Goal: Task Accomplishment & Management: Manage account settings

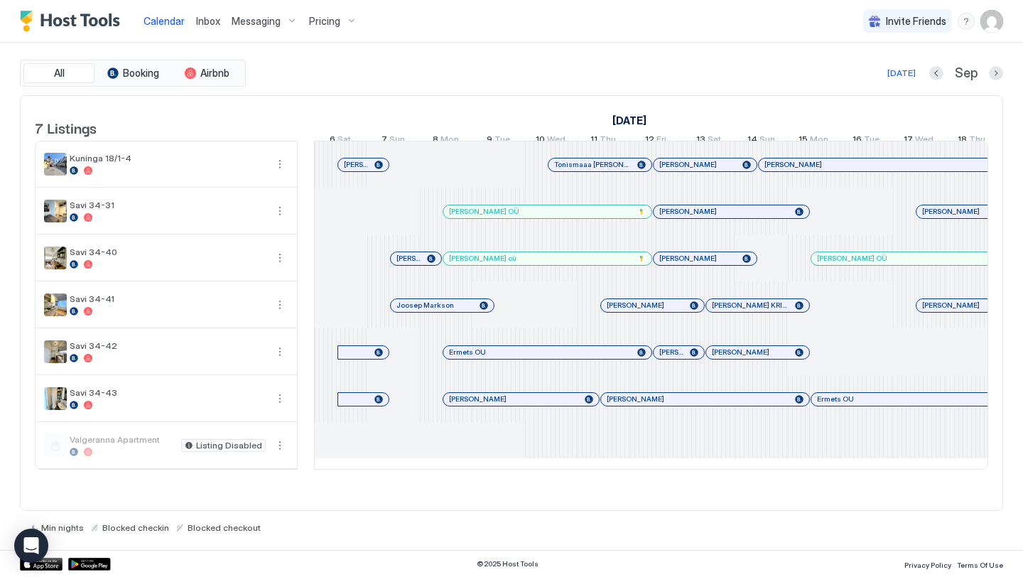
scroll to position [0, 607]
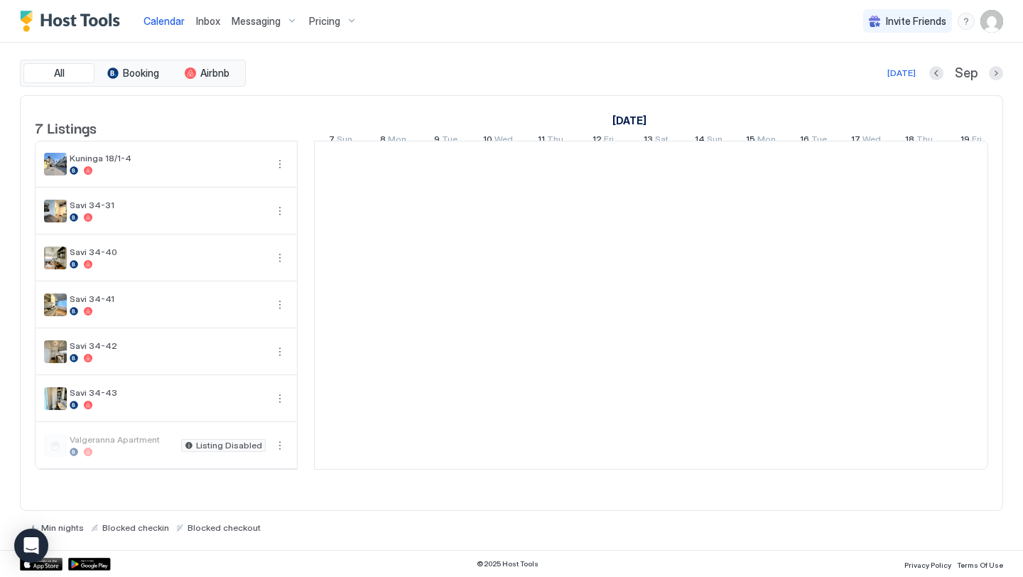
scroll to position [0, 789]
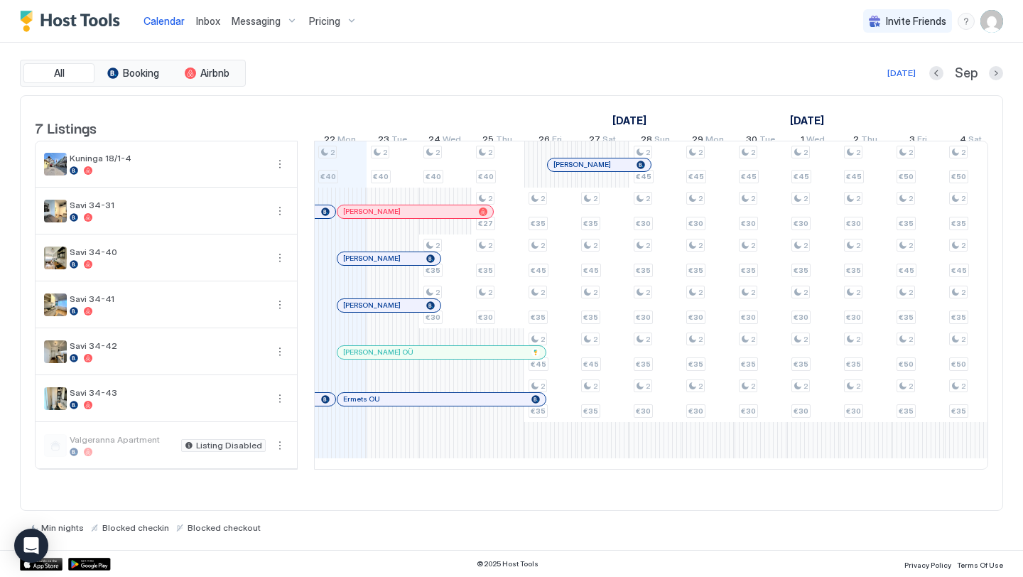
click at [333, 10] on div "Pricing" at bounding box center [333, 21] width 60 height 24
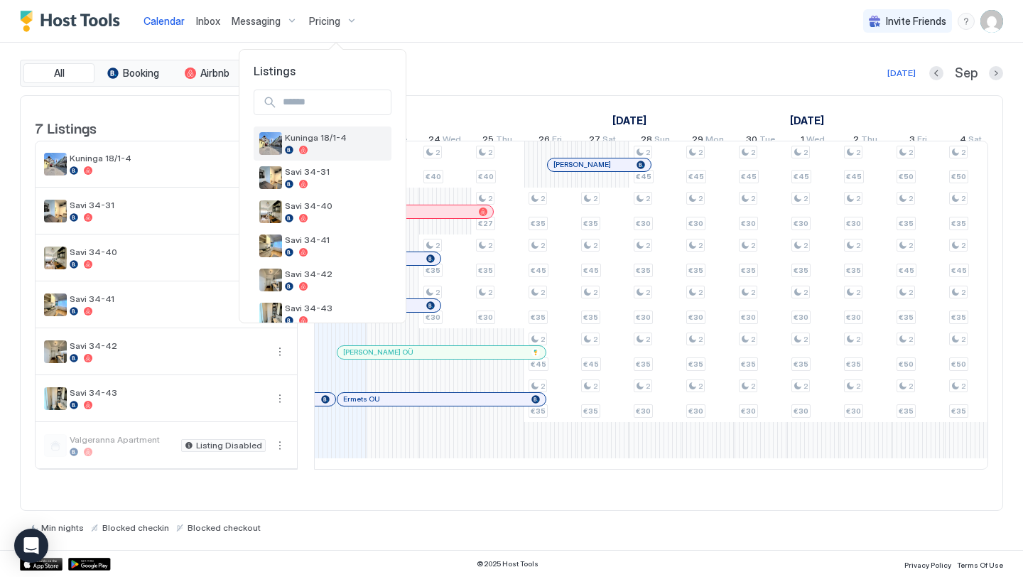
click at [326, 138] on span "Kuninga 18/1-4" at bounding box center [335, 137] width 101 height 11
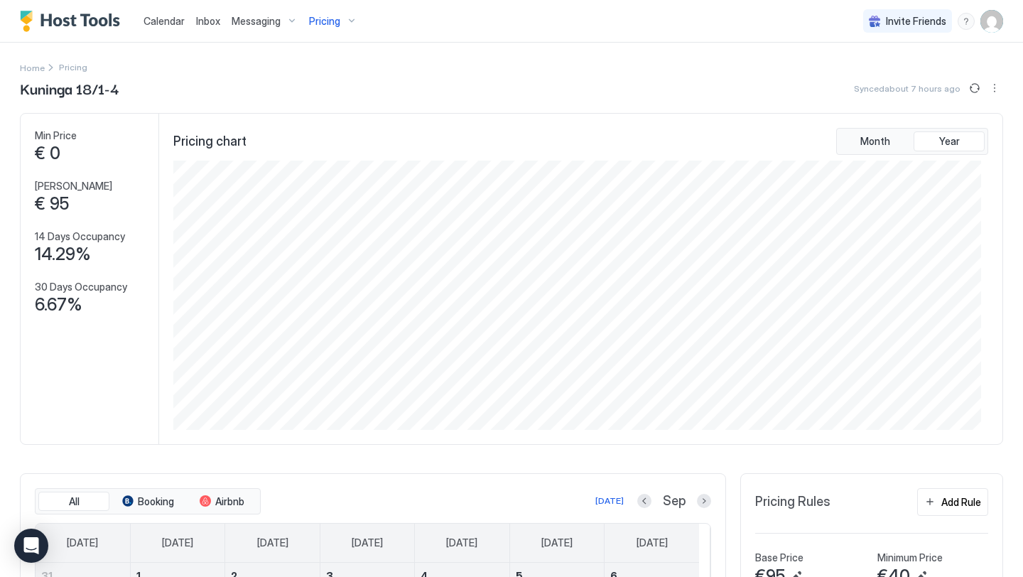
click at [981, 19] on img "User profile" at bounding box center [992, 21] width 23 height 23
click at [853, 75] on span "Settings" at bounding box center [853, 79] width 38 height 13
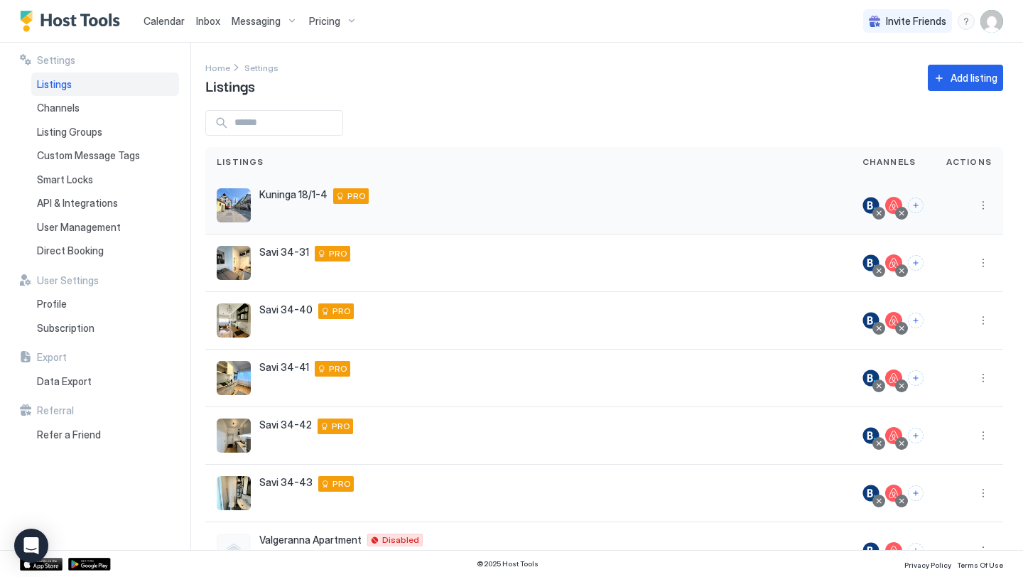
click at [270, 193] on span "Kuninga 18/1-4" at bounding box center [293, 194] width 68 height 13
click at [975, 197] on button "More options" at bounding box center [983, 205] width 17 height 17
click at [935, 264] on div "Listing Settings" at bounding box center [936, 271] width 97 height 23
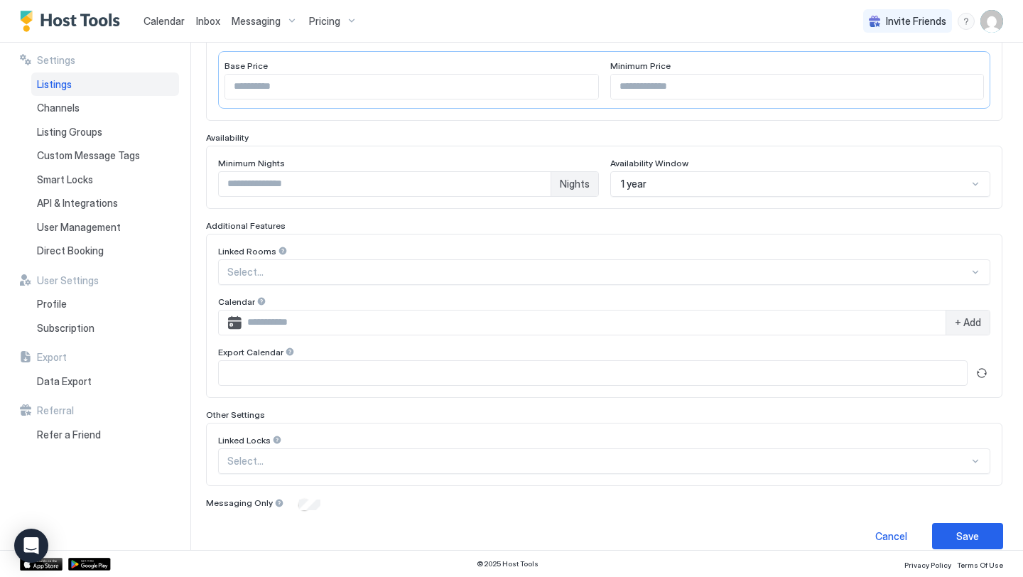
scroll to position [299, 0]
click at [661, 77] on input "**" at bounding box center [797, 84] width 373 height 24
type input "*"
type input "**"
click at [956, 536] on div "Save" at bounding box center [967, 534] width 23 height 15
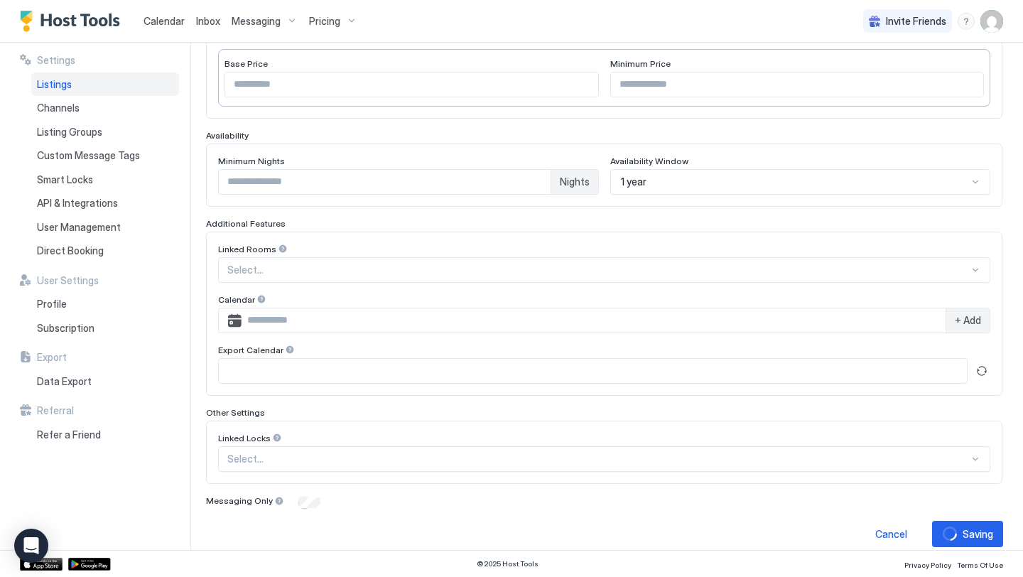
scroll to position [47, 0]
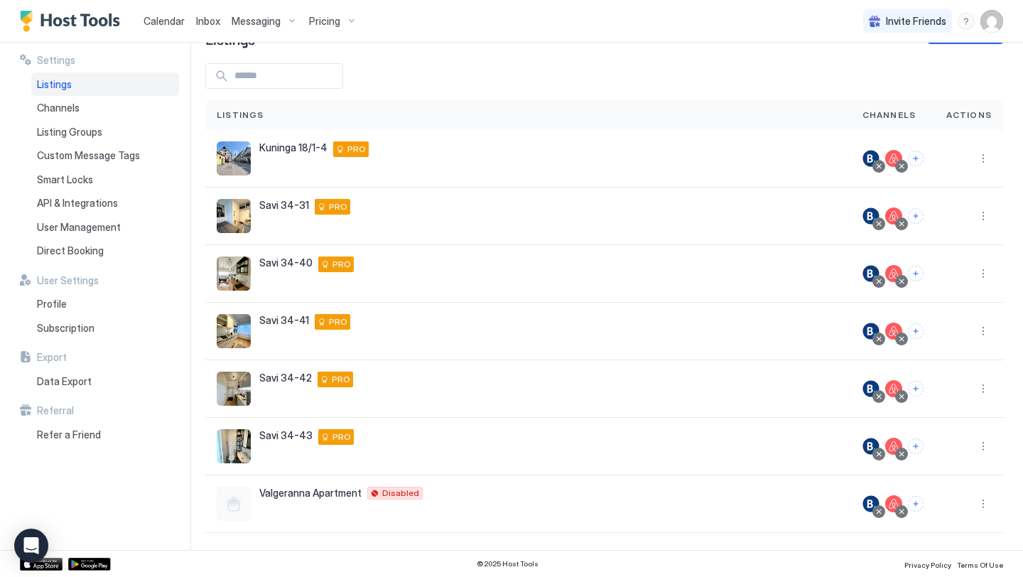
click at [156, 21] on span "Calendar" at bounding box center [164, 21] width 41 height 12
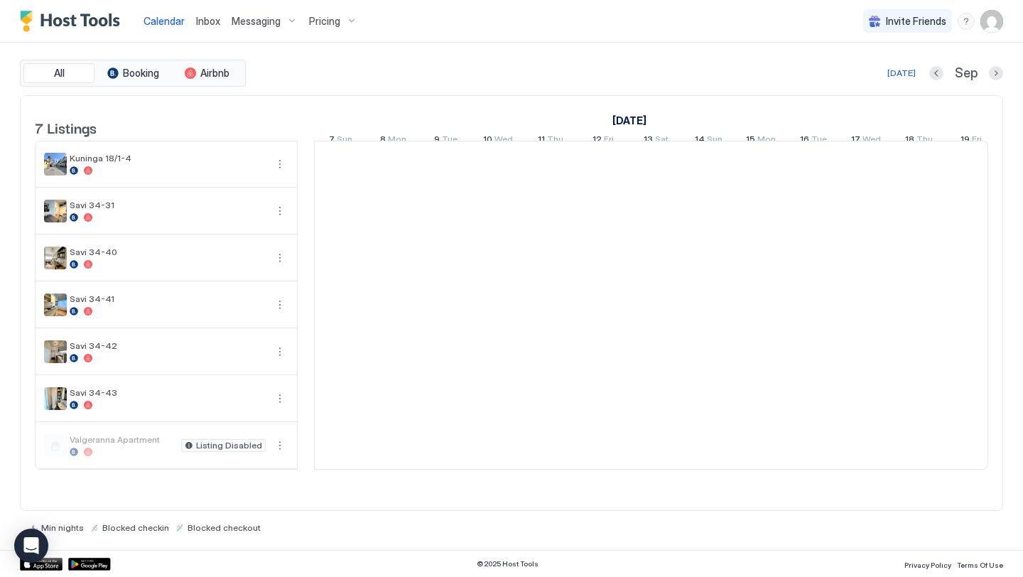
scroll to position [0, 789]
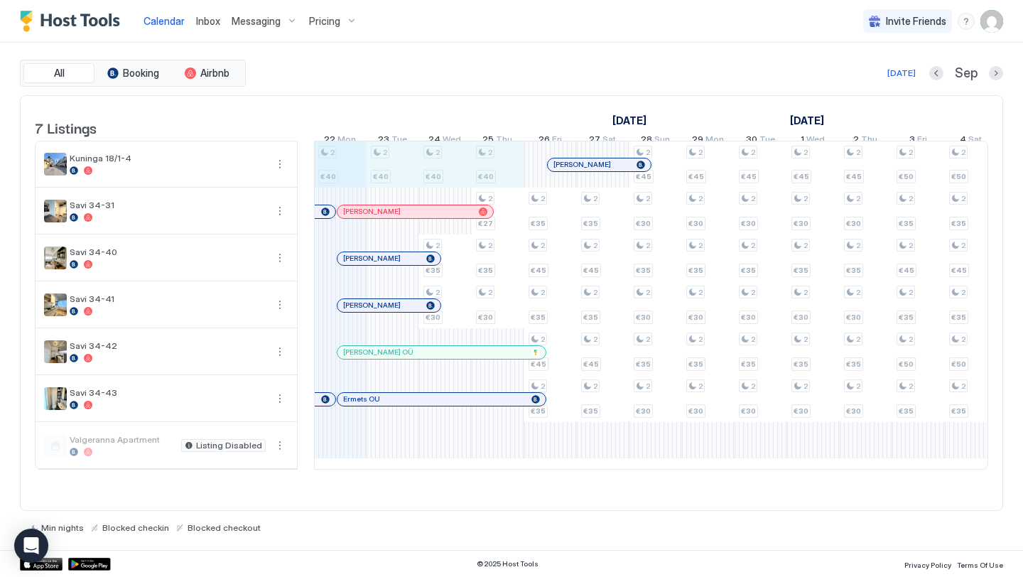
drag, startPoint x: 333, startPoint y: 166, endPoint x: 487, endPoint y: 173, distance: 153.6
click at [487, 173] on div "2 €40 2 €40 2 €40 2 €35 2 €30 2 €40 2 €27 2 €35 2 €30 2 €35 2 €45 2 €35 2 €45 2…" at bounding box center [918, 305] width 2787 height 328
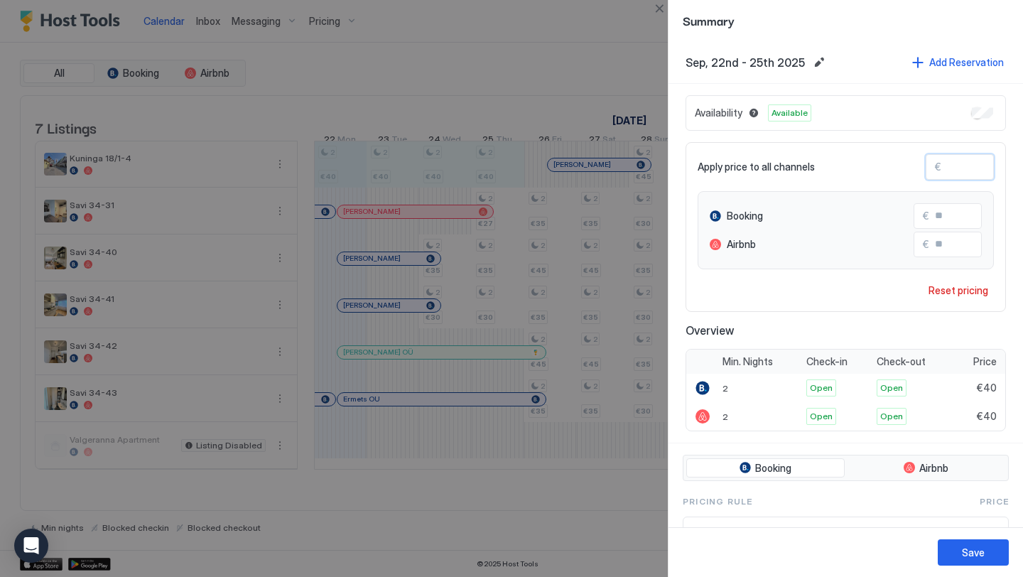
click at [973, 162] on input "**" at bounding box center [999, 167] width 114 height 24
type input "*"
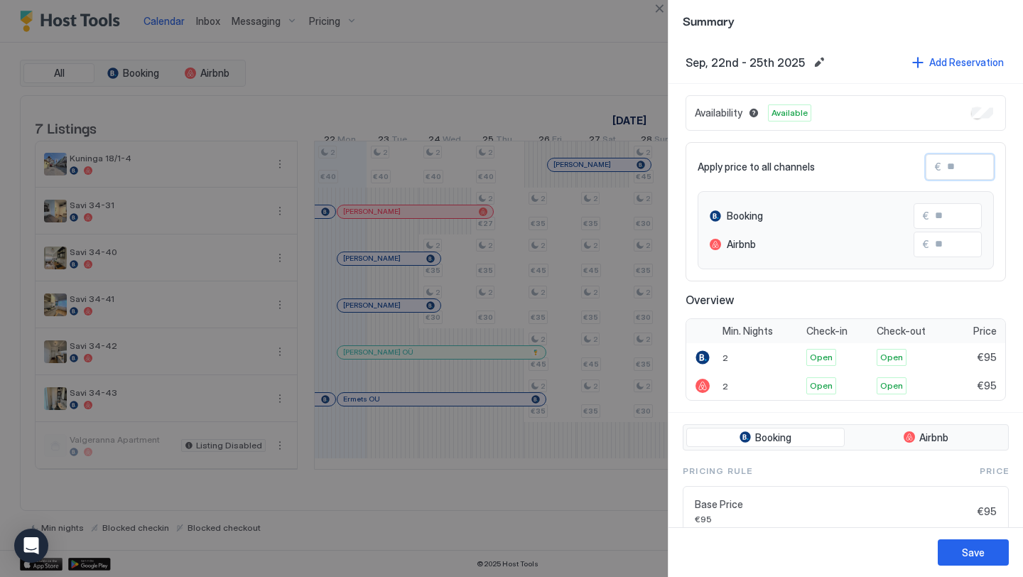
type input "*"
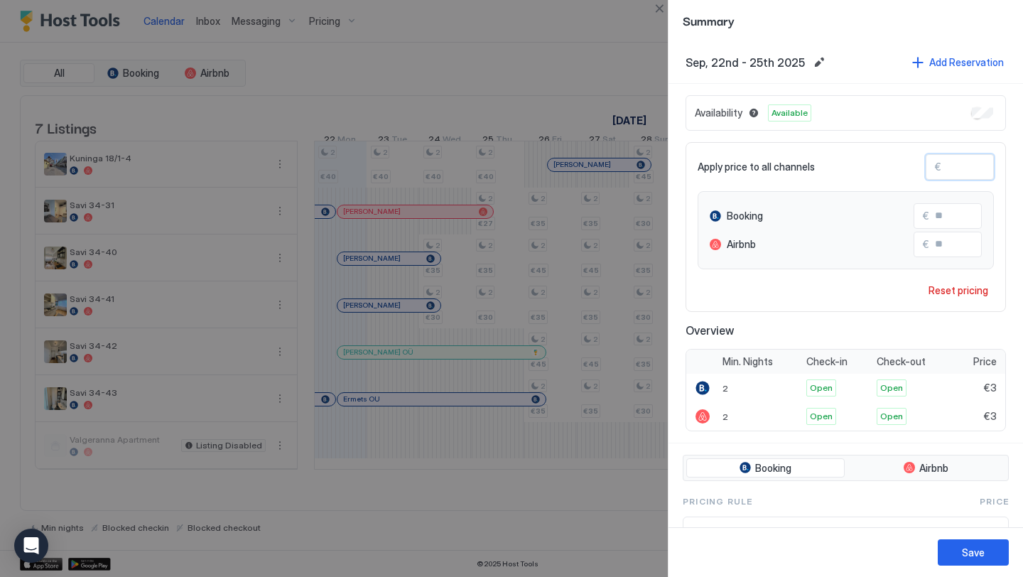
type input "**"
click at [946, 541] on button "Save" at bounding box center [973, 552] width 71 height 26
